Goal: Transaction & Acquisition: Obtain resource

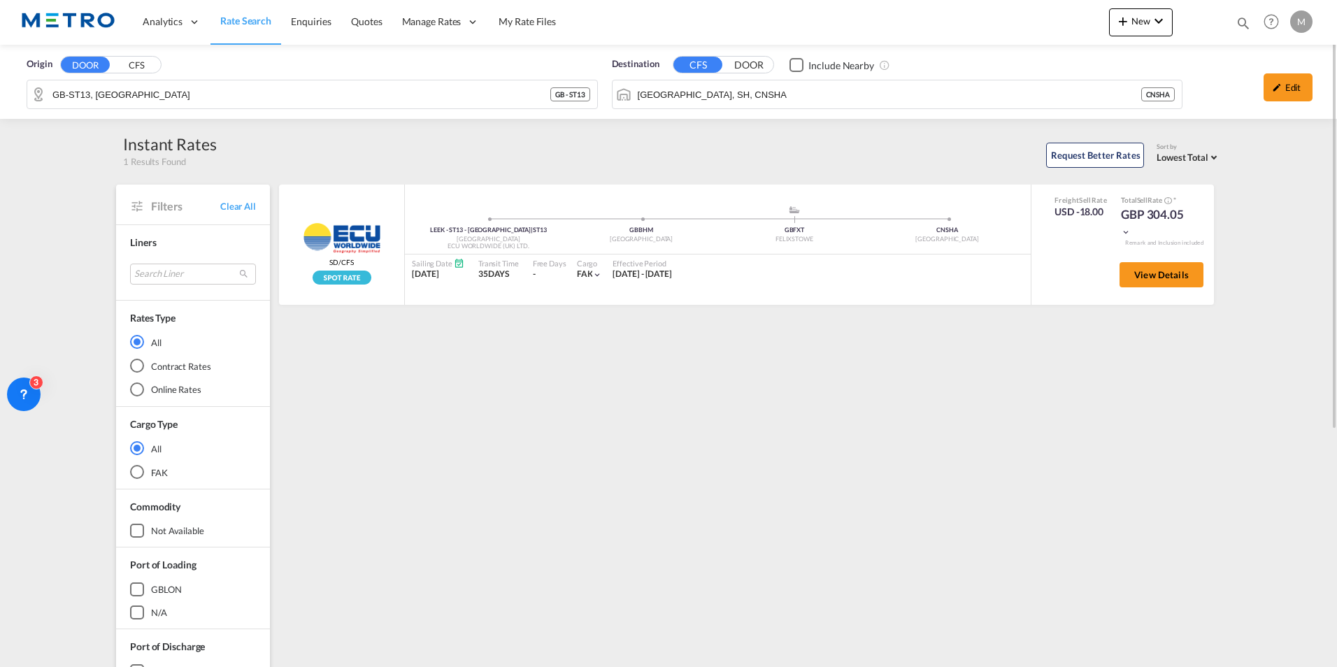
drag, startPoint x: 0, startPoint y: 0, endPoint x: 234, endPoint y: 18, distance: 235.0
click at [213, 15] on link "Rate Search" at bounding box center [246, 21] width 71 height 45
click at [234, 18] on span "Rate Search" at bounding box center [245, 21] width 51 height 12
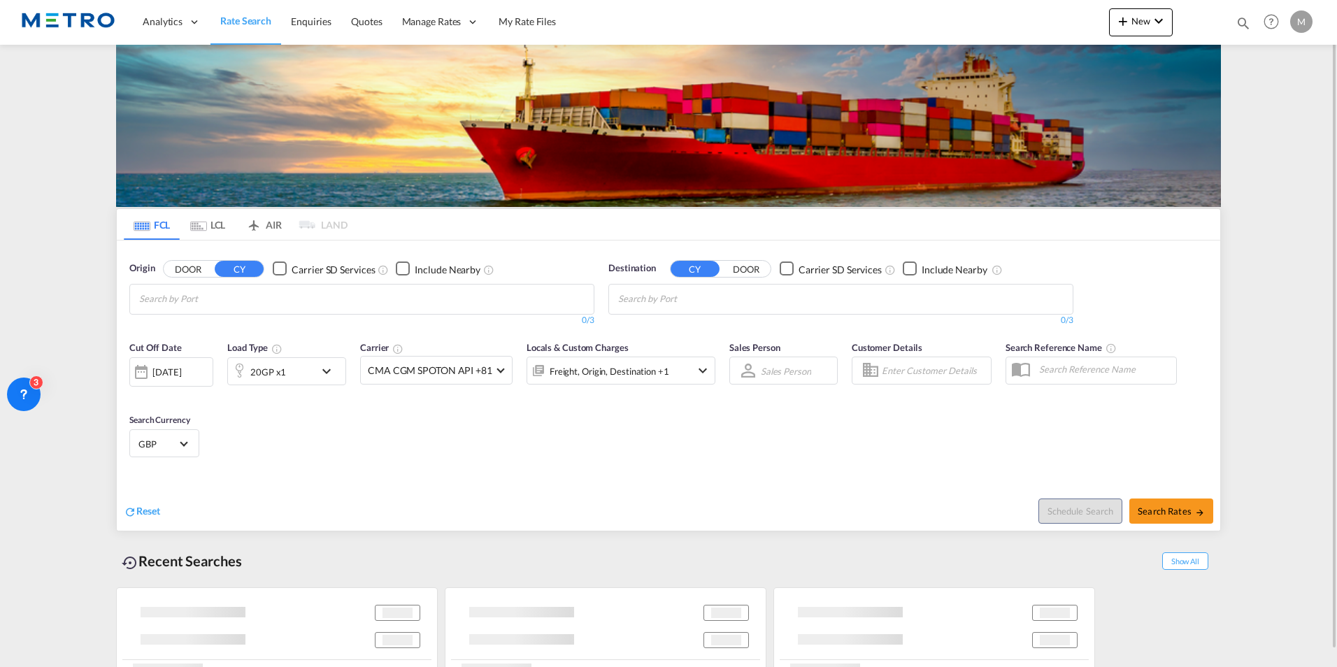
click at [53, 16] on img at bounding box center [68, 21] width 94 height 31
click at [180, 378] on div "[DATE]" at bounding box center [166, 372] width 29 height 13
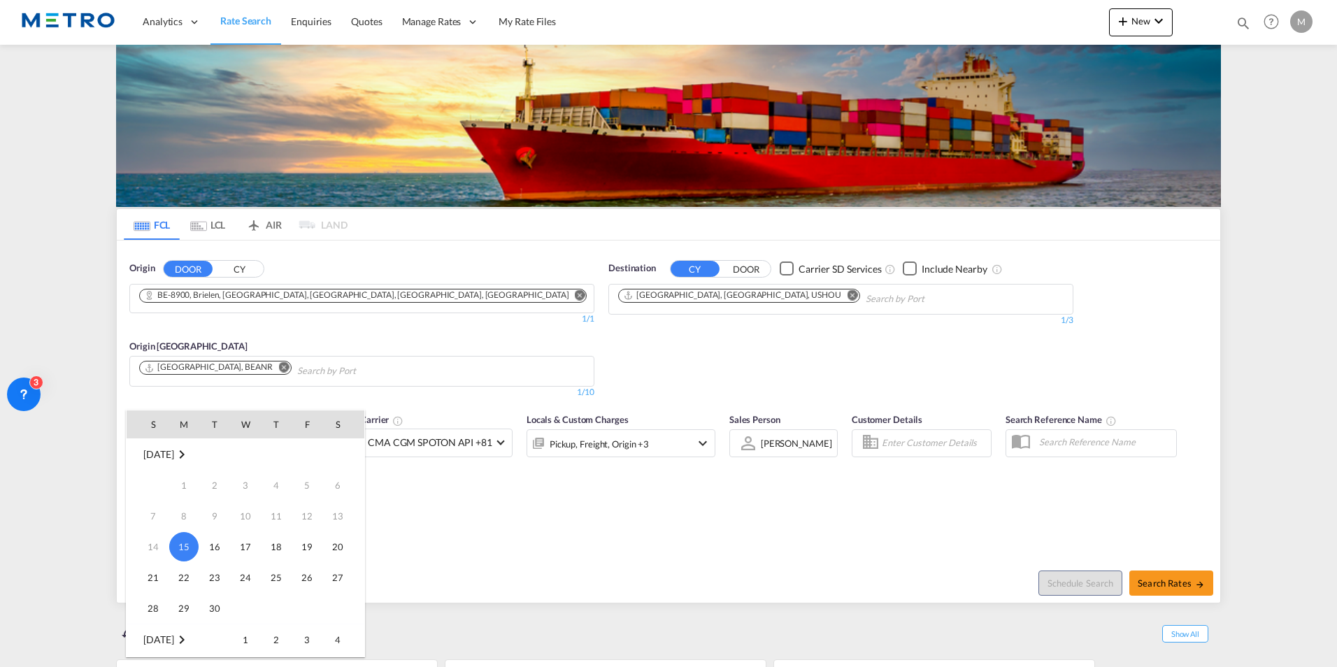
click at [396, 293] on div at bounding box center [668, 333] width 1337 height 667
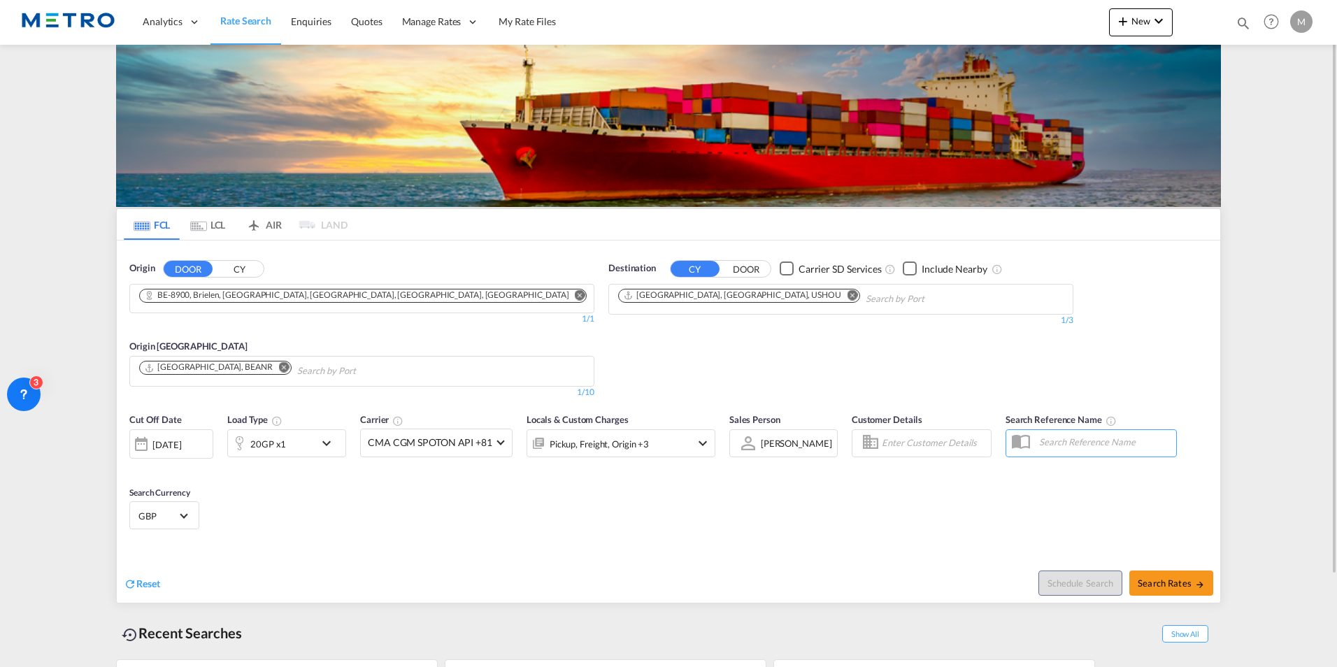
click at [150, 574] on div "Reset" at bounding box center [398, 573] width 548 height 38
click at [151, 583] on span "Reset" at bounding box center [148, 584] width 24 height 12
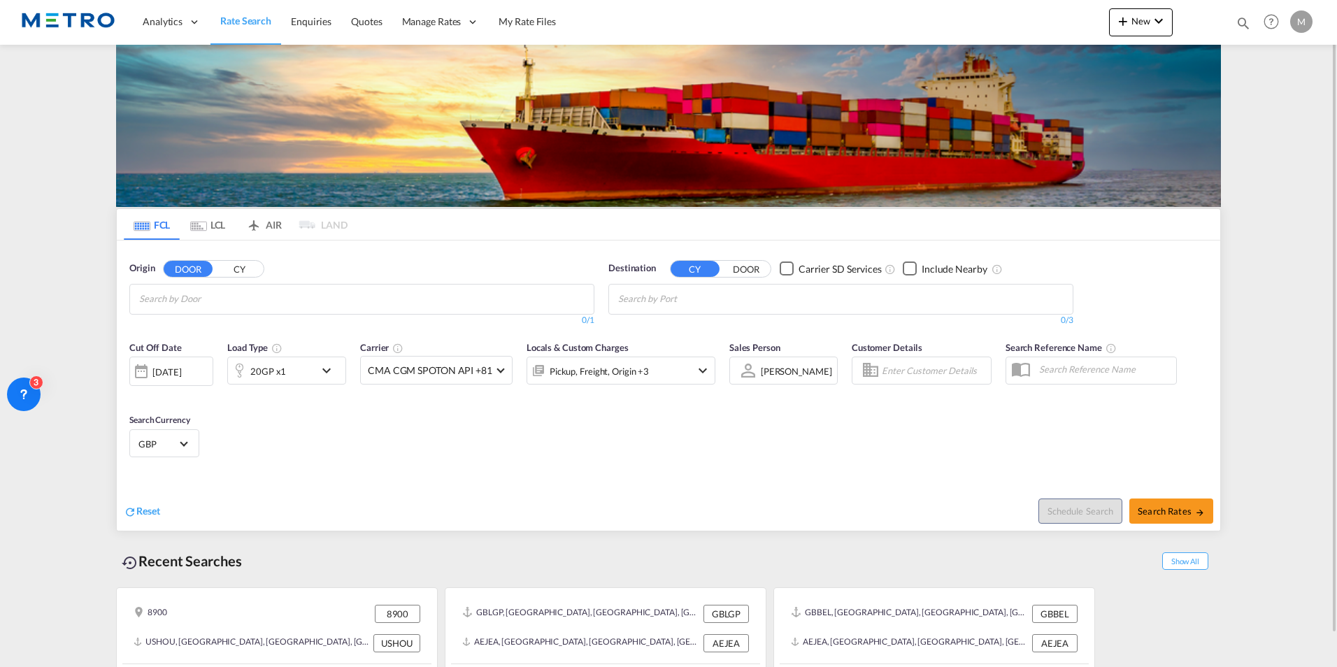
click at [217, 230] on md-tab-item "LCL" at bounding box center [208, 224] width 56 height 31
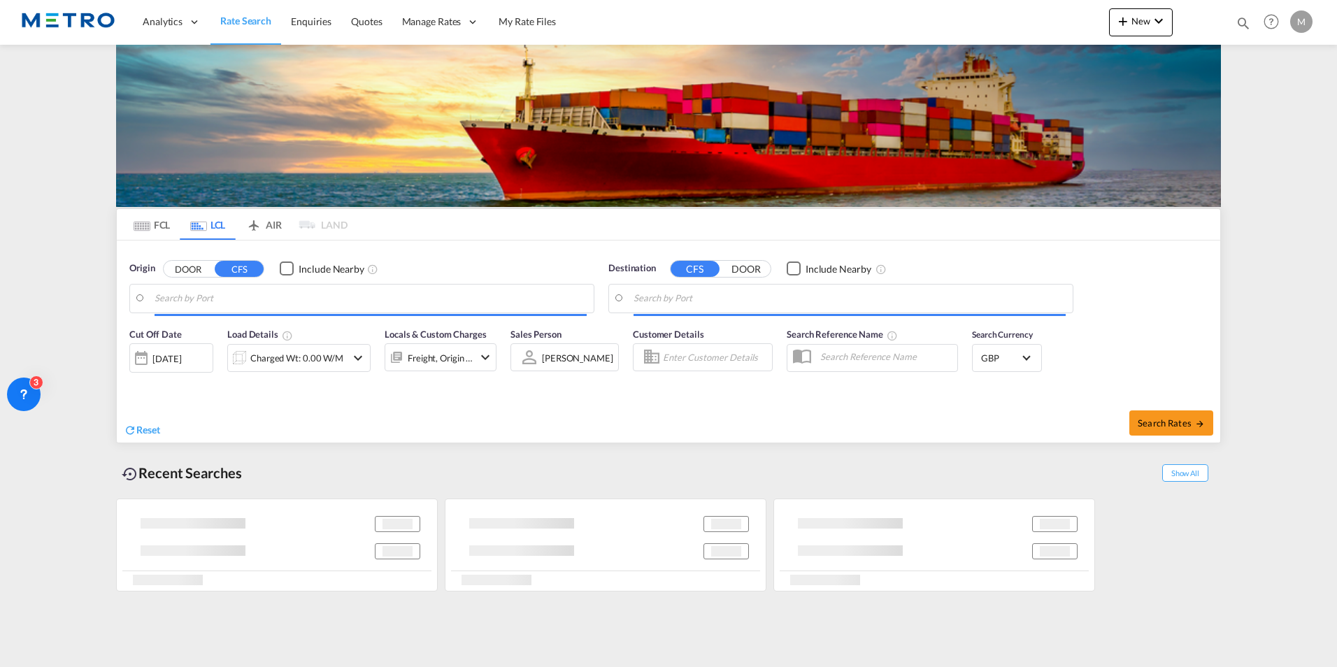
type input "GB-ST13, [GEOGRAPHIC_DATA]"
type input "[GEOGRAPHIC_DATA], SH, CNSHA"
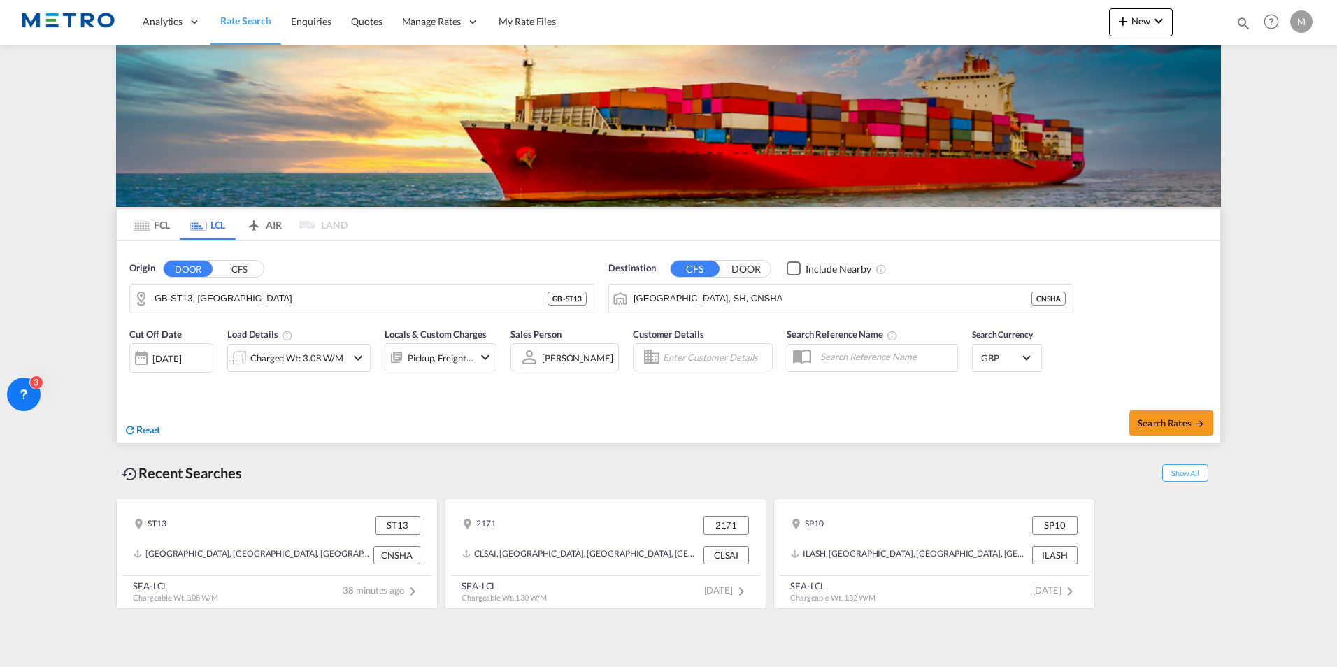
click at [141, 426] on span "Reset" at bounding box center [148, 430] width 24 height 12
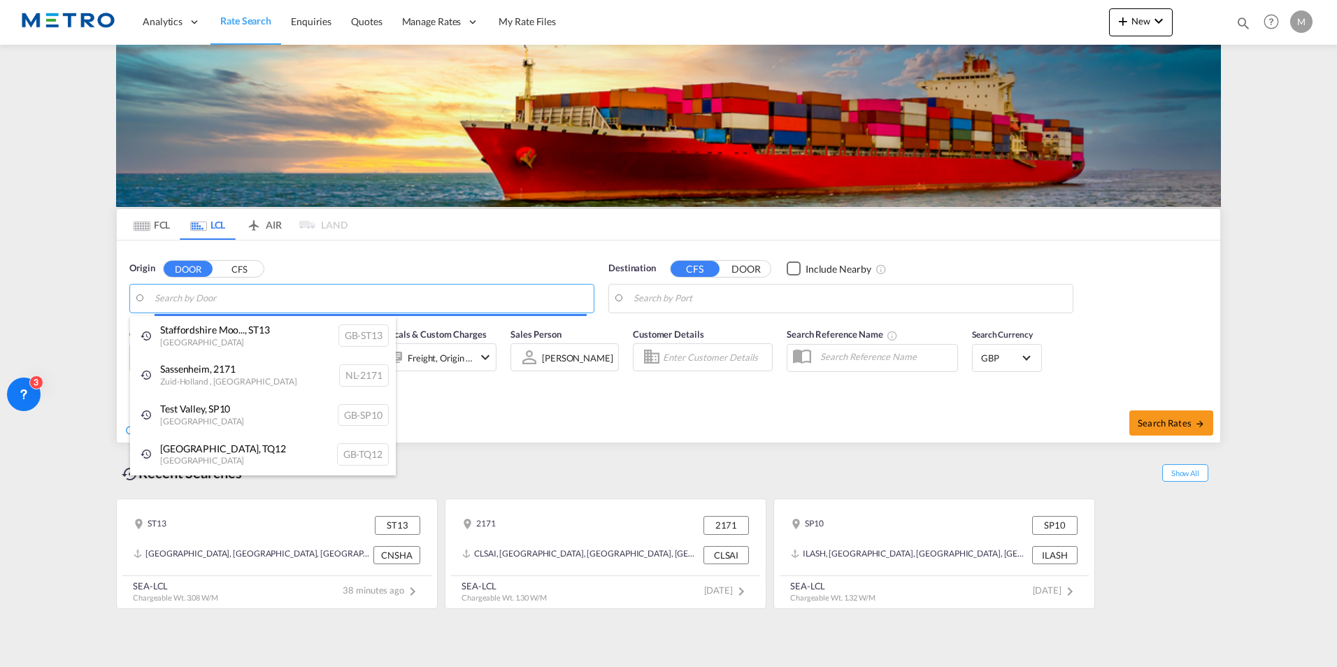
click at [218, 299] on body "Analytics Reports Dashboard Rate Search Enquiries Quotes" at bounding box center [668, 333] width 1337 height 667
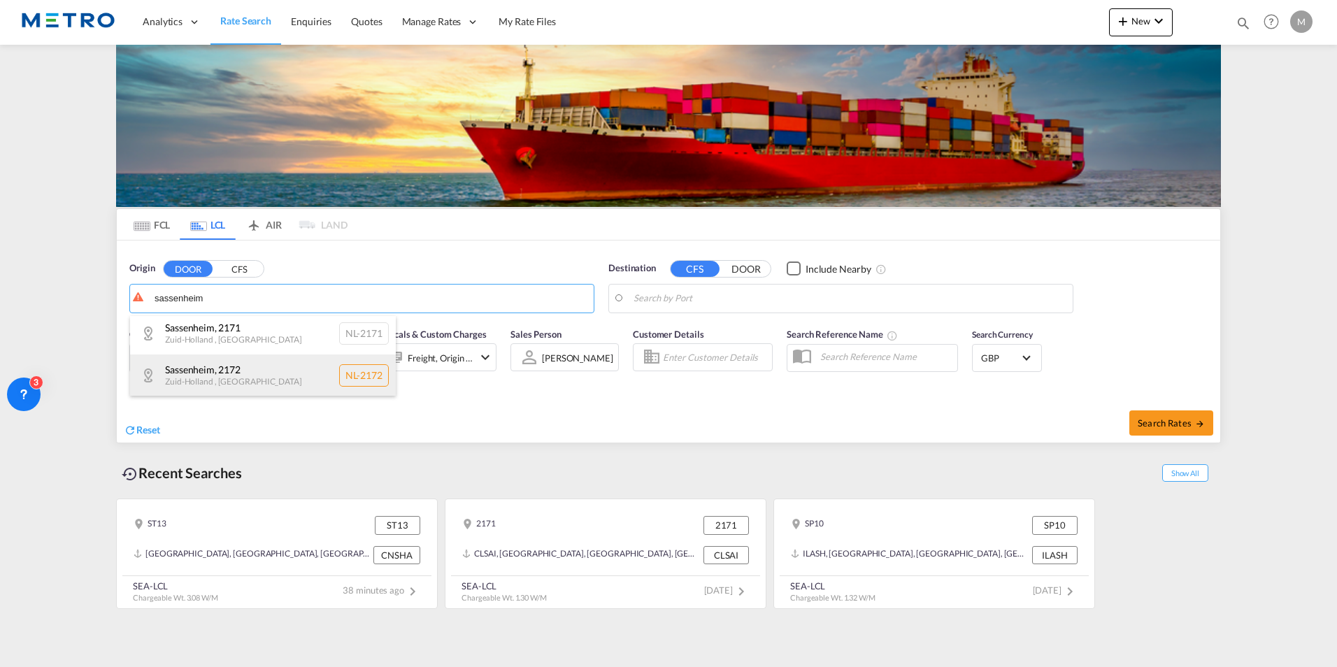
scroll to position [4, 0]
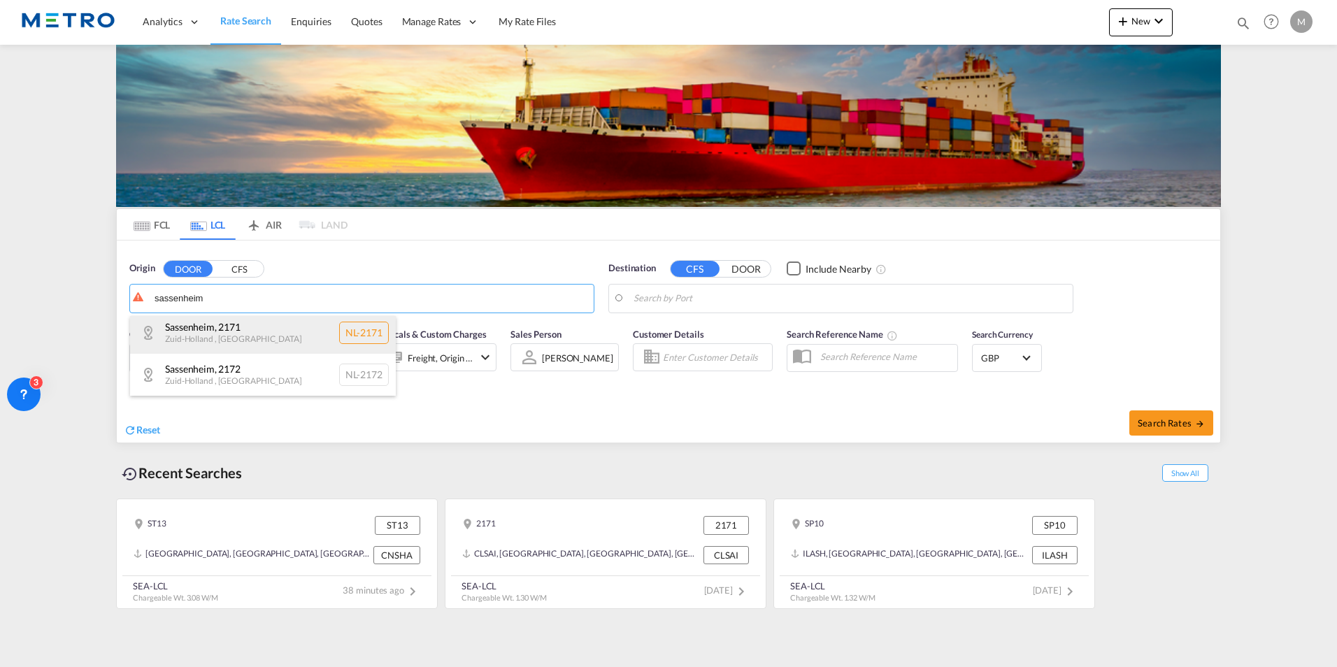
click at [269, 338] on div "[GEOGRAPHIC_DATA] , 2171 [GEOGRAPHIC_DATA] , [GEOGRAPHIC_DATA] [GEOGRAPHIC_DATA…" at bounding box center [263, 333] width 266 height 42
type input "NL-2171, [GEOGRAPHIC_DATA], [GEOGRAPHIC_DATA]"
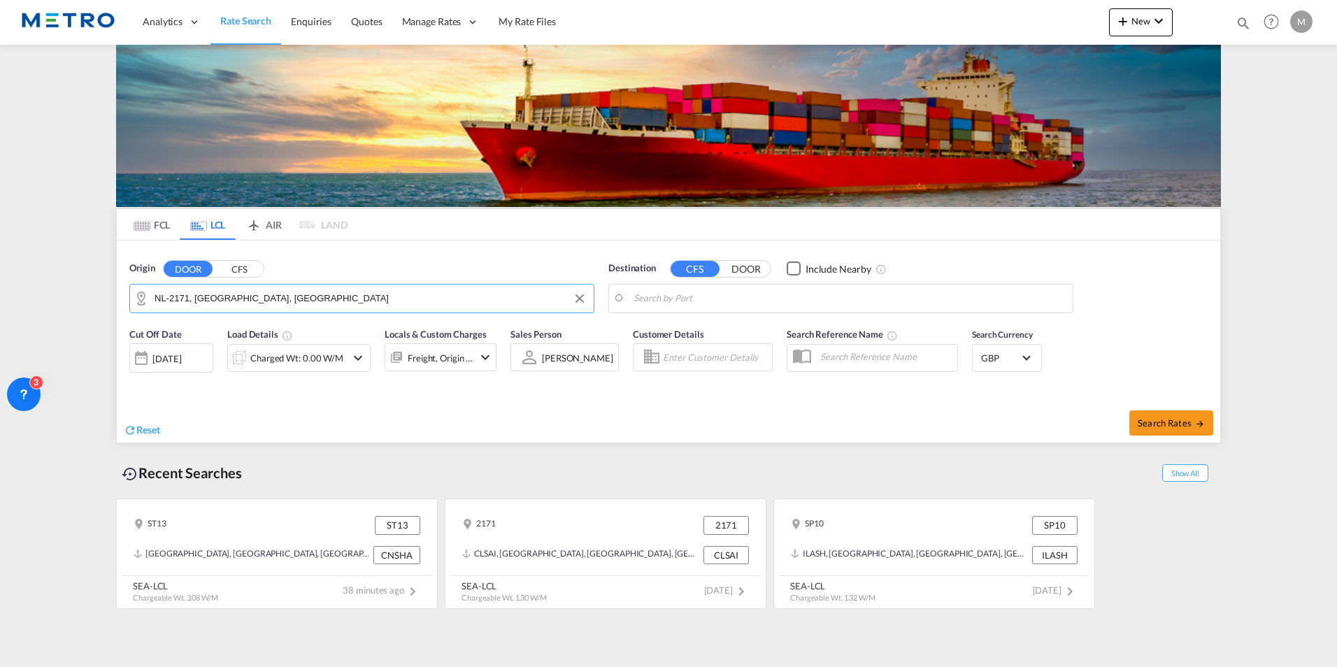
click at [738, 308] on body "Analytics Reports Dashboard Rate Search Enquiries Quotes" at bounding box center [668, 333] width 1337 height 667
click at [687, 330] on div "Point Lisas [GEOGRAPHIC_DATA] TTPTS" at bounding box center [742, 337] width 266 height 42
type input "Point Lisas, TTPTS"
click at [313, 360] on div "Charged Wt: 0.00 W/M" at bounding box center [296, 358] width 93 height 20
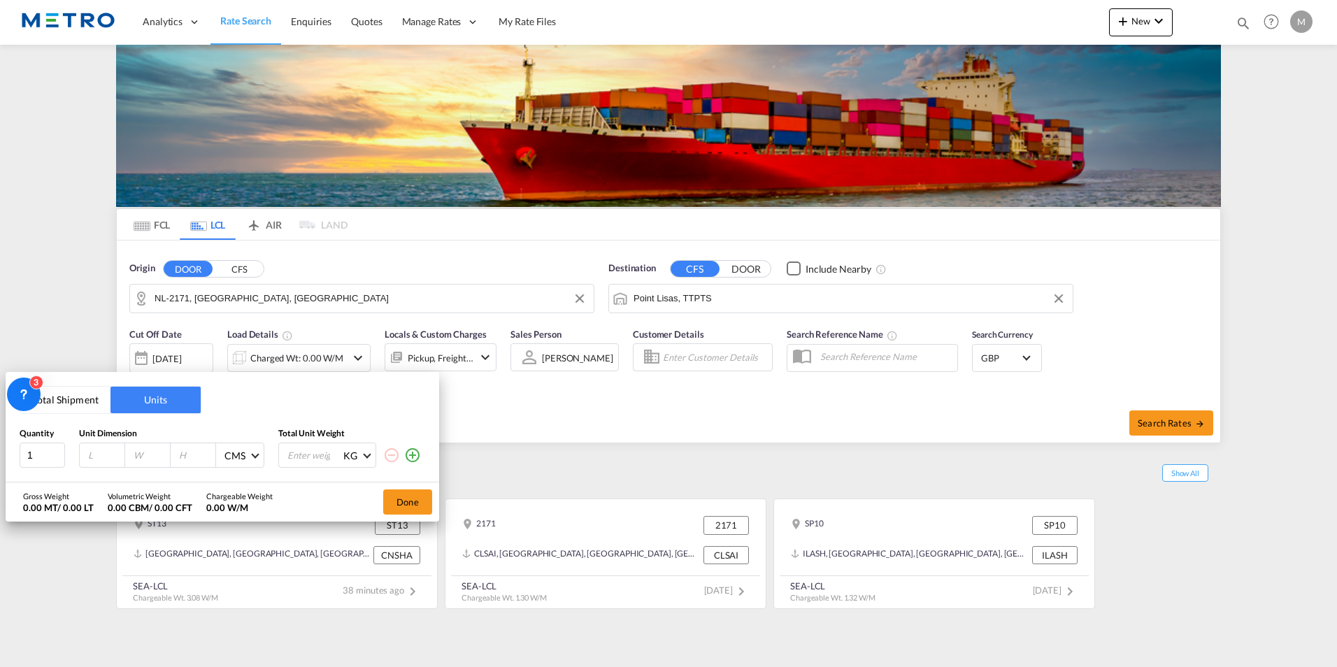
drag, startPoint x: 103, startPoint y: 461, endPoint x: 113, endPoint y: 452, distance: 13.4
click at [104, 457] on input "number" at bounding box center [106, 455] width 38 height 13
type input "120"
type input "80"
type input "135"
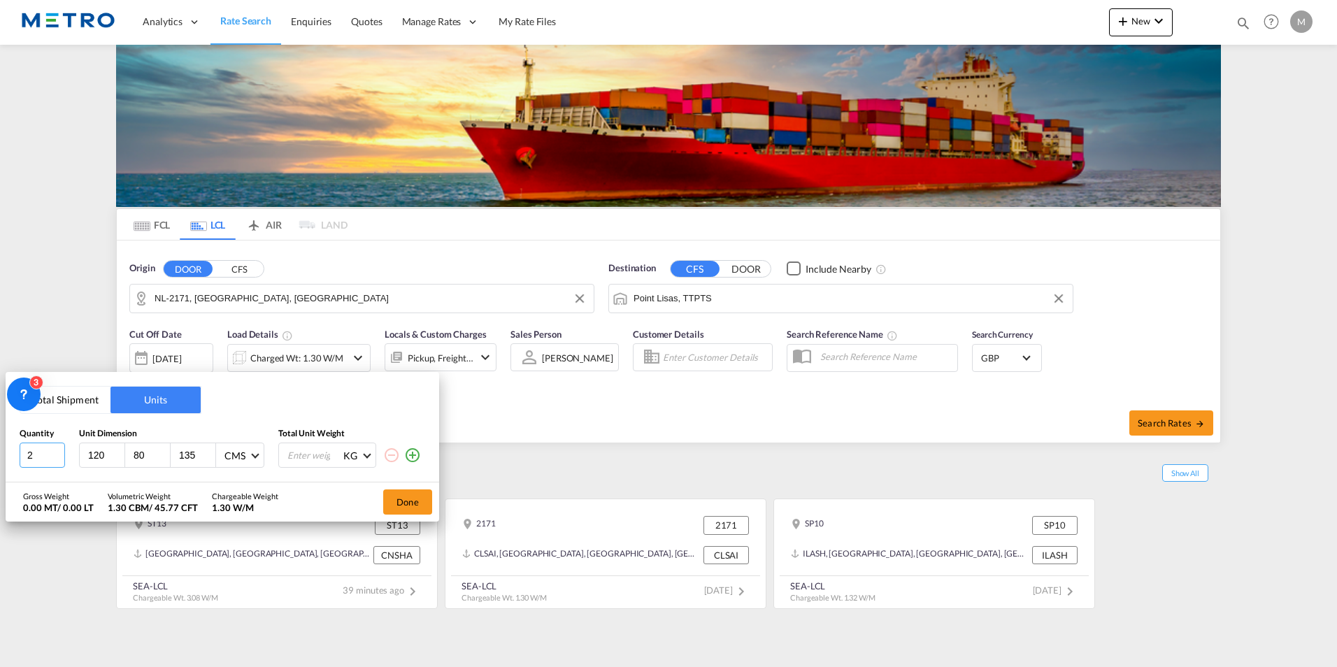
drag, startPoint x: 60, startPoint y: 452, endPoint x: 76, endPoint y: 478, distance: 29.9
type input "2"
click at [59, 452] on input "2" at bounding box center [42, 455] width 45 height 25
drag, startPoint x: 314, startPoint y: 463, endPoint x: 418, endPoint y: 495, distance: 109.1
click at [314, 462] on input "number" at bounding box center [314, 455] width 56 height 24
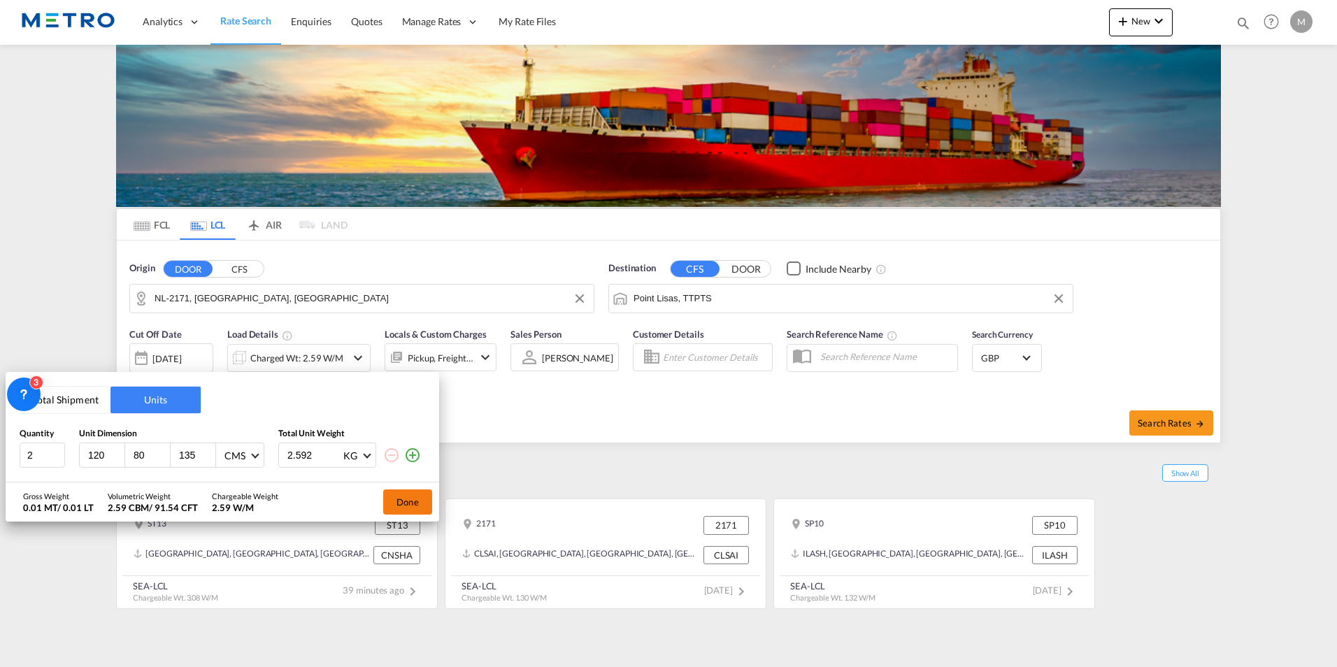
type input "2.592"
click at [403, 494] on button "Done" at bounding box center [407, 502] width 49 height 25
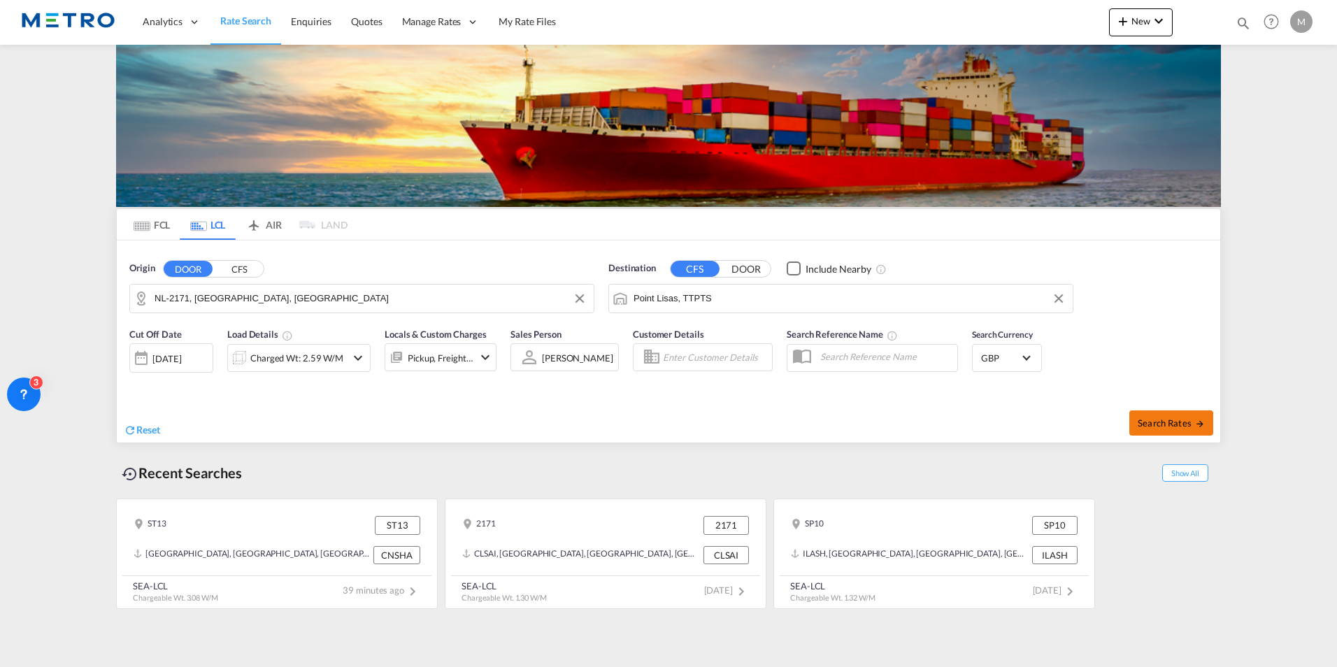
click at [1180, 422] on span "Search Rates" at bounding box center [1171, 423] width 67 height 11
type input "2171 to TTPTS / [DATE]"
